Goal: Navigation & Orientation: Find specific page/section

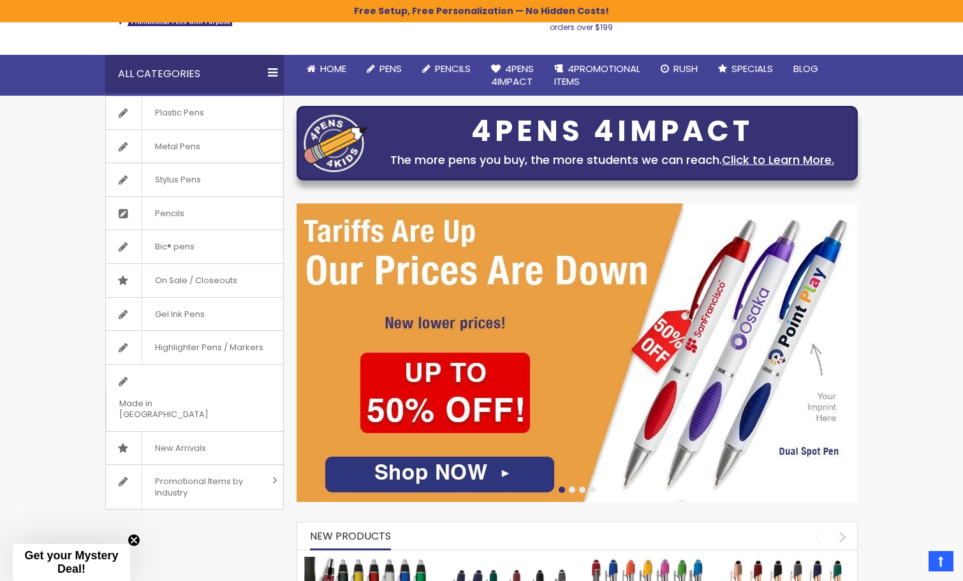
scroll to position [88, 0]
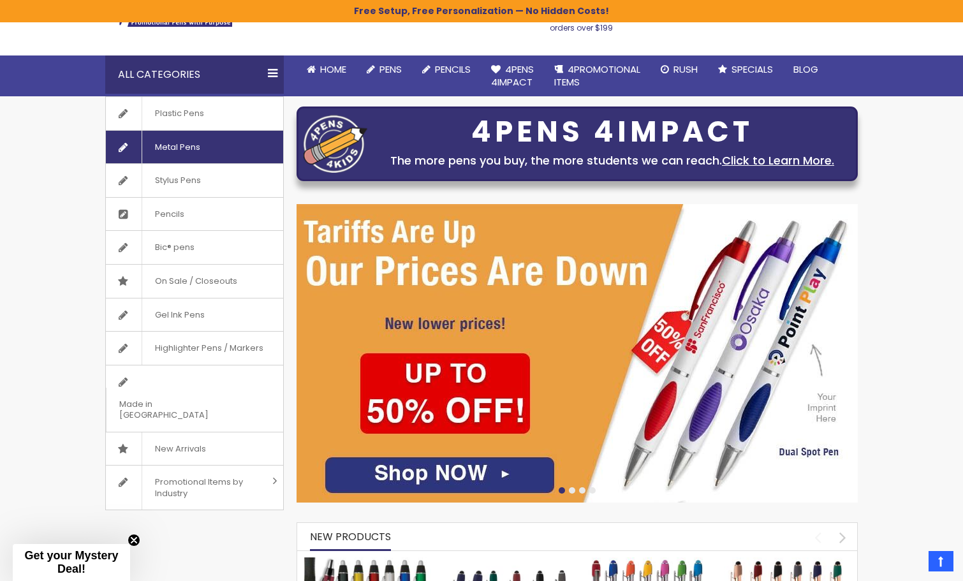
click at [186, 147] on span "Metal Pens" at bounding box center [177, 147] width 71 height 33
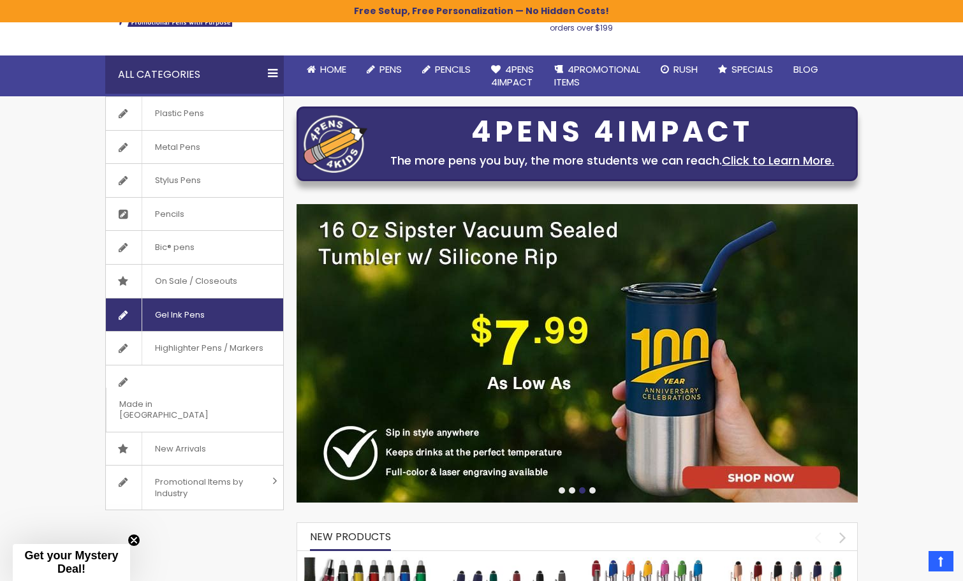
click at [194, 318] on span "Gel Ink Pens" at bounding box center [180, 315] width 76 height 33
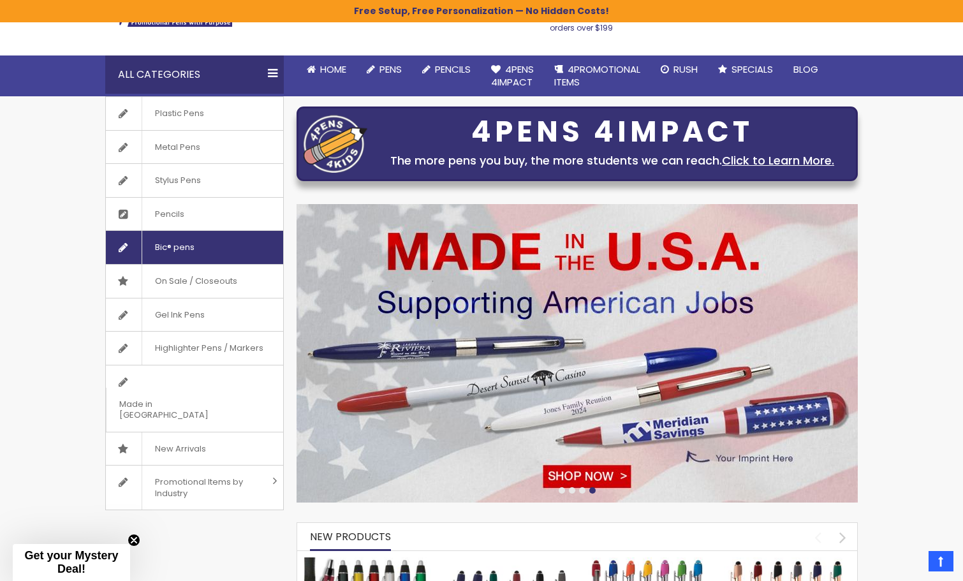
click at [186, 256] on span "Bic® pens" at bounding box center [175, 247] width 66 height 33
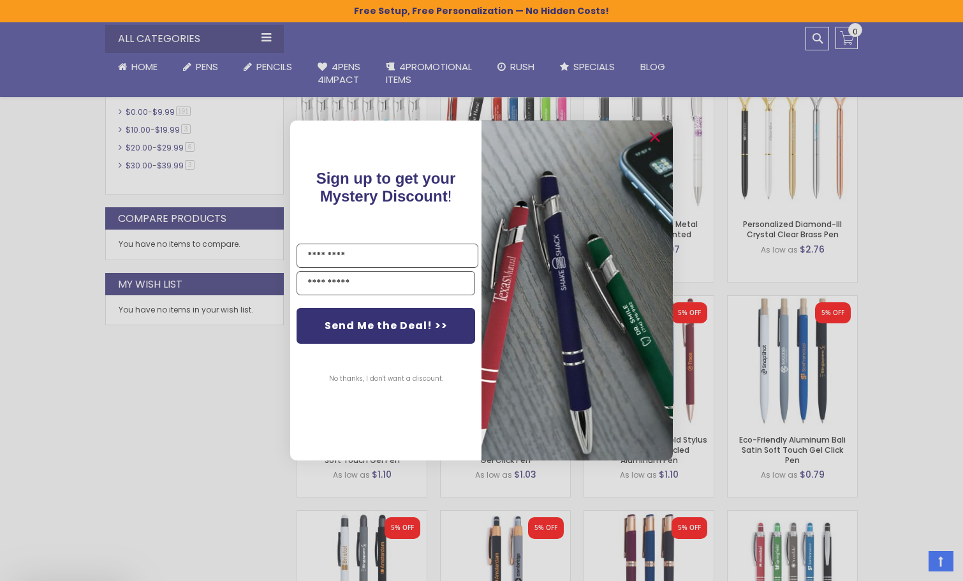
scroll to position [694, 0]
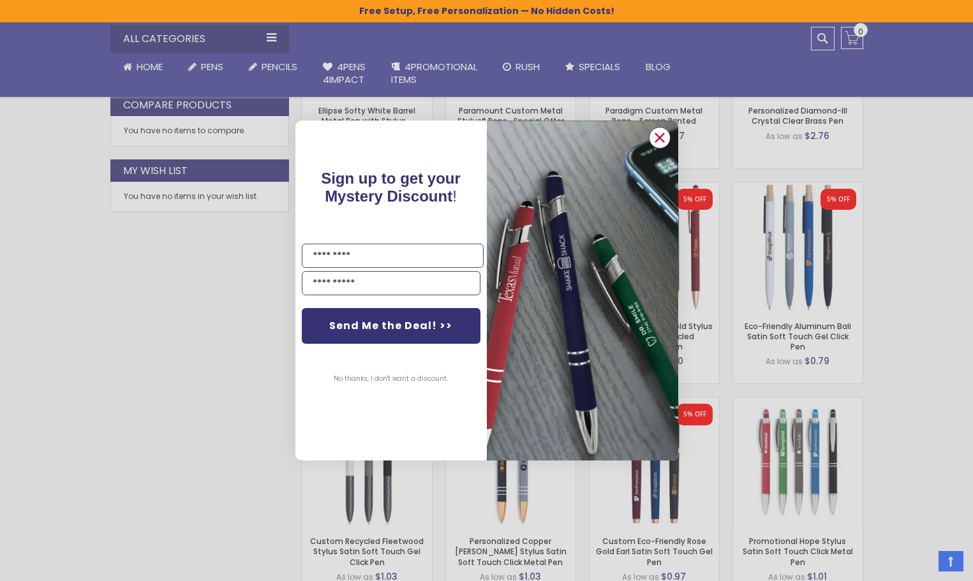
click at [661, 138] on circle "Close dialog" at bounding box center [659, 137] width 19 height 19
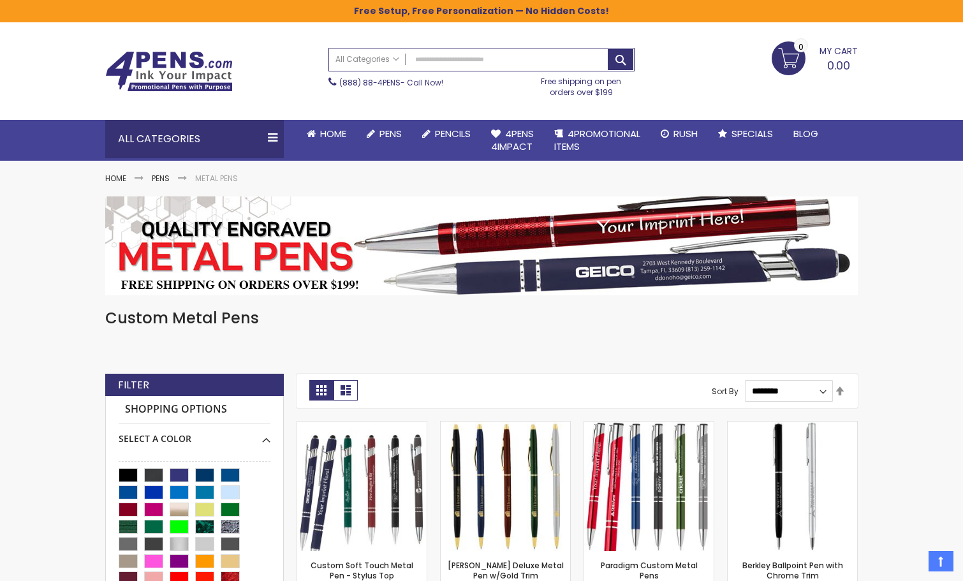
scroll to position [0, 0]
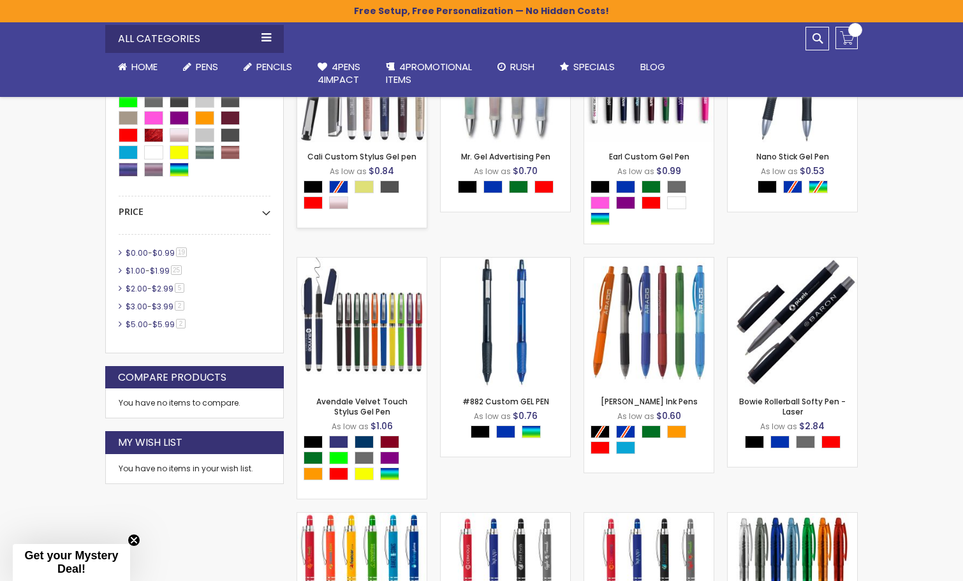
scroll to position [424, 0]
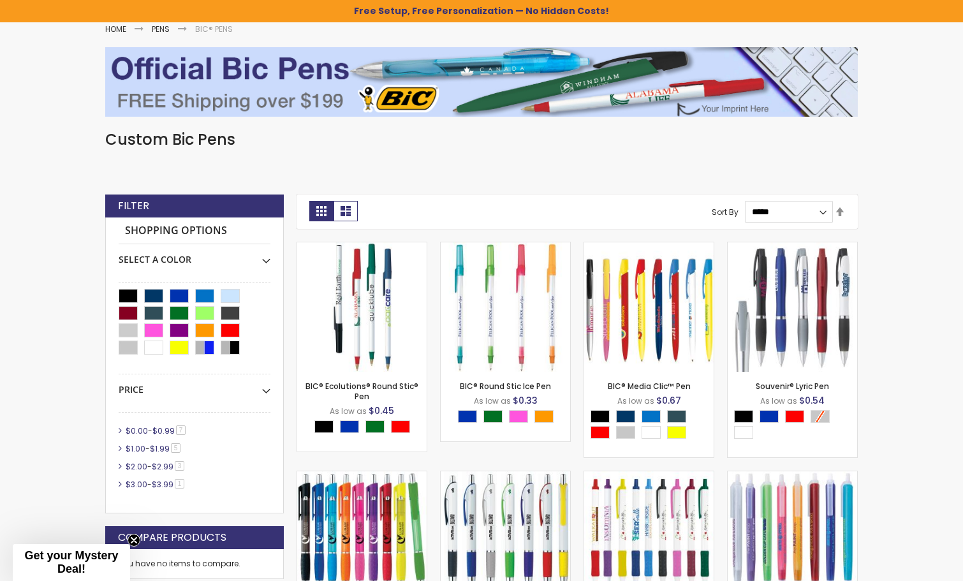
scroll to position [167, 0]
